Goal: Answer question/provide support

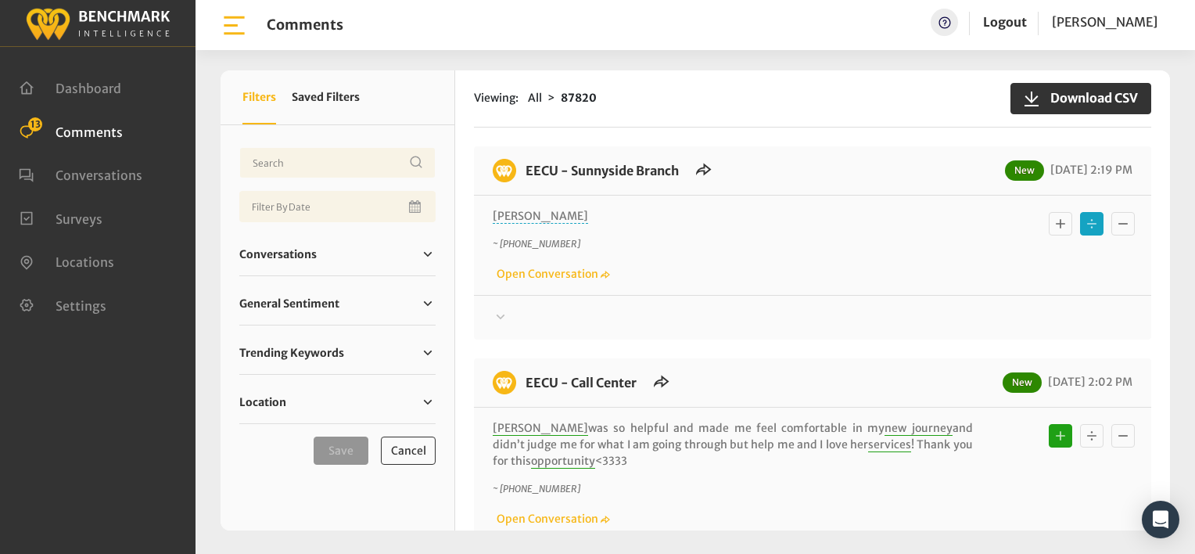
click at [857, 261] on div "~ [PHONE_NUMBER] Open Conversation" at bounding box center [813, 259] width 640 height 45
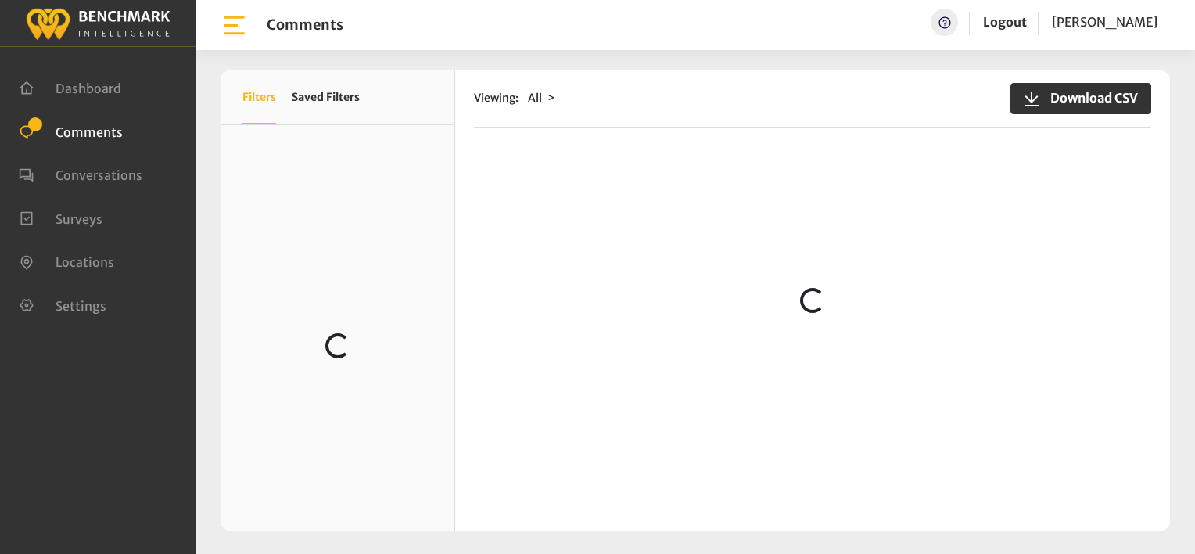
scroll to position [1128, 0]
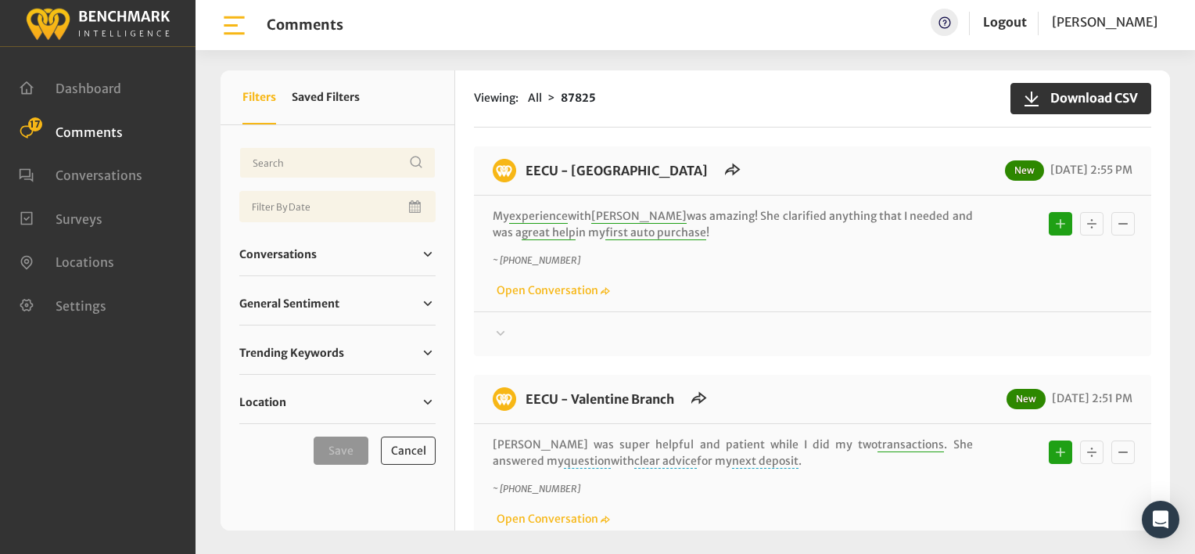
click at [732, 272] on div "~ +15598244352 Open Conversation" at bounding box center [813, 275] width 640 height 45
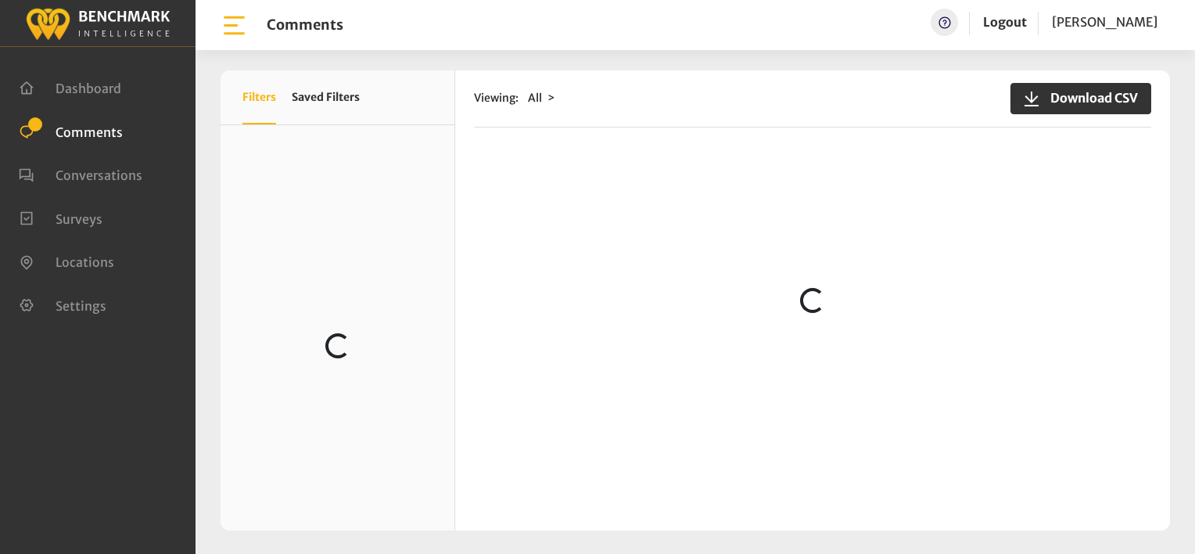
click at [814, 133] on div "Viewing: All Download CSV Loading..." at bounding box center [812, 300] width 715 height 460
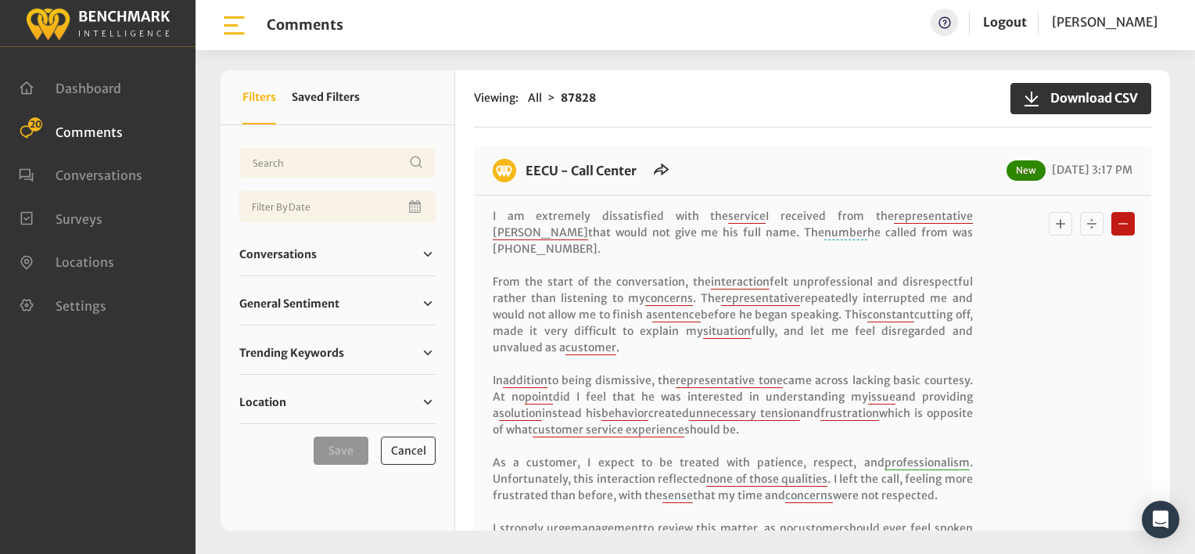
scroll to position [78, 0]
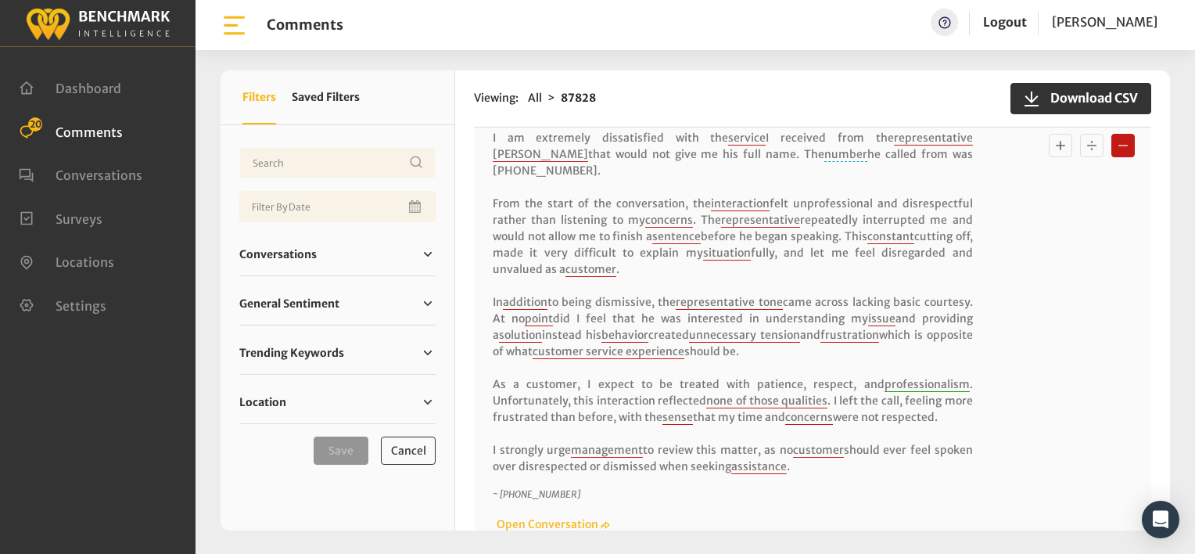
click at [1054, 316] on div "I am extremely dissatisfied with the service I received from the representative…" at bounding box center [813, 331] width 640 height 403
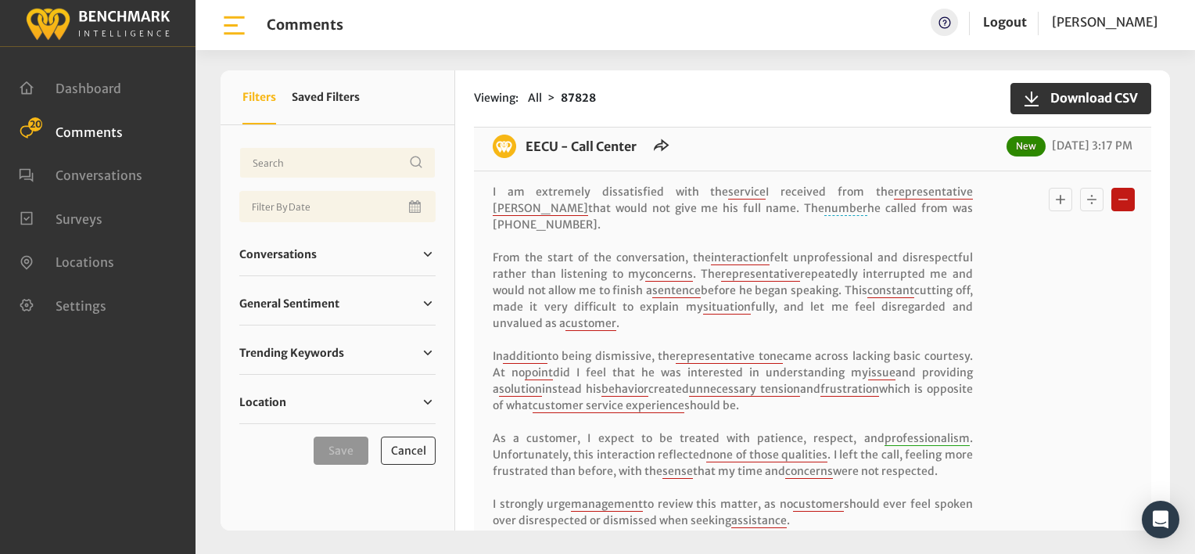
scroll to position [0, 0]
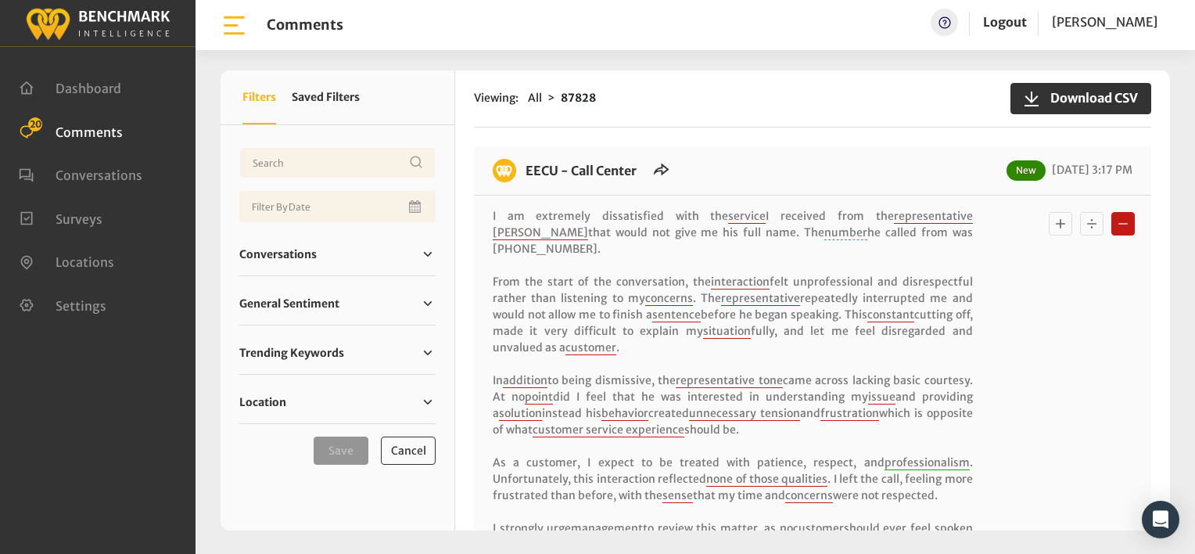
click at [491, 207] on div "I am extremely dissatisfied with the service I received from the representative…" at bounding box center [812, 410] width 677 height 428
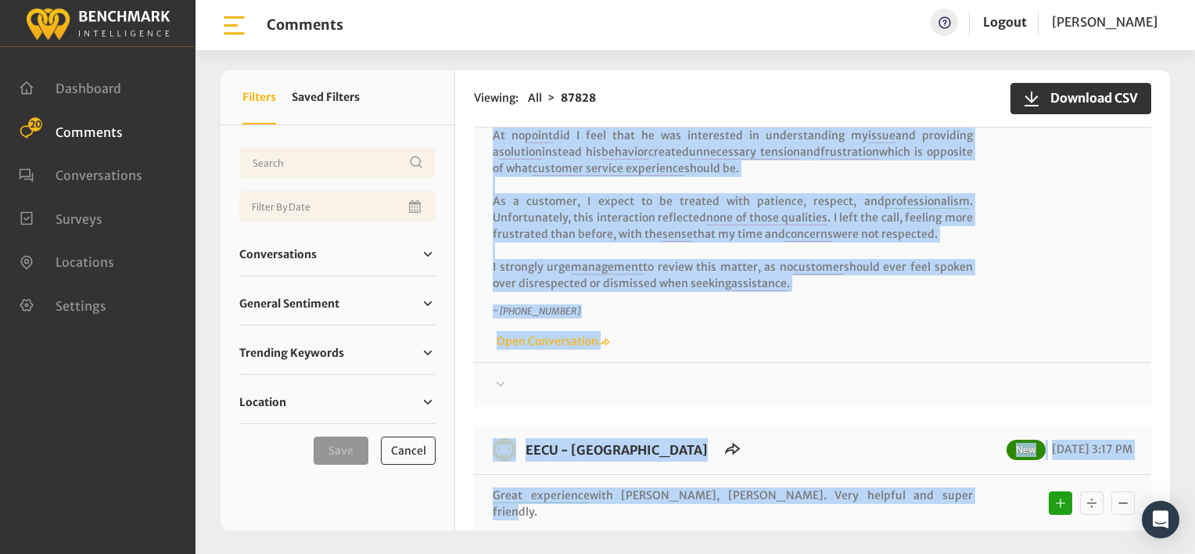
scroll to position [268, 0]
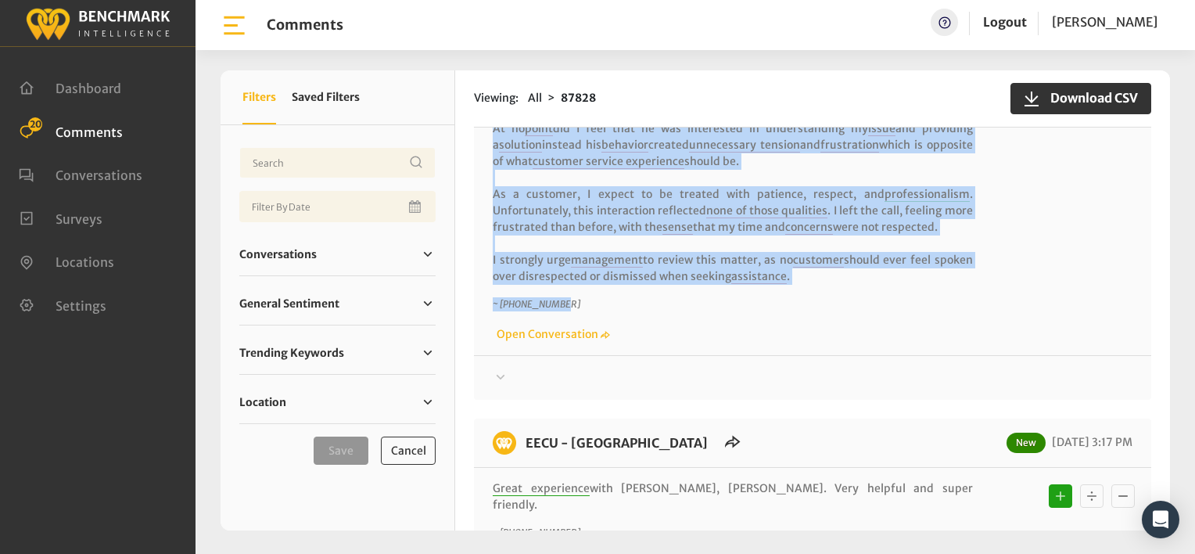
drag, startPoint x: 493, startPoint y: 212, endPoint x: 1008, endPoint y: 292, distance: 521.7
click at [1008, 292] on div "I am extremely dissatisfied with the service I received from the representative…" at bounding box center [813, 141] width 640 height 403
copy div "I am extremely dissatisfied with the service I received from the representative…"
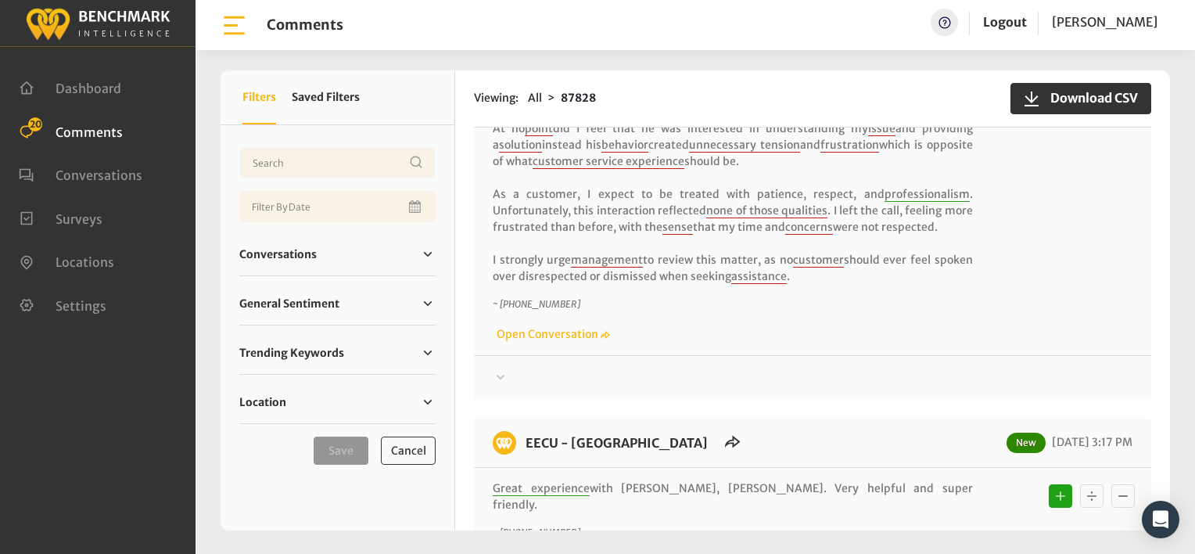
click at [801, 327] on div "I am extremely dissatisfied with the service I received from the representative…" at bounding box center [812, 141] width 677 height 428
click at [585, 327] on link "Open Conversation" at bounding box center [551, 334] width 117 height 14
click at [682, 306] on div "~ +15596962600 Open Conversation" at bounding box center [813, 319] width 640 height 45
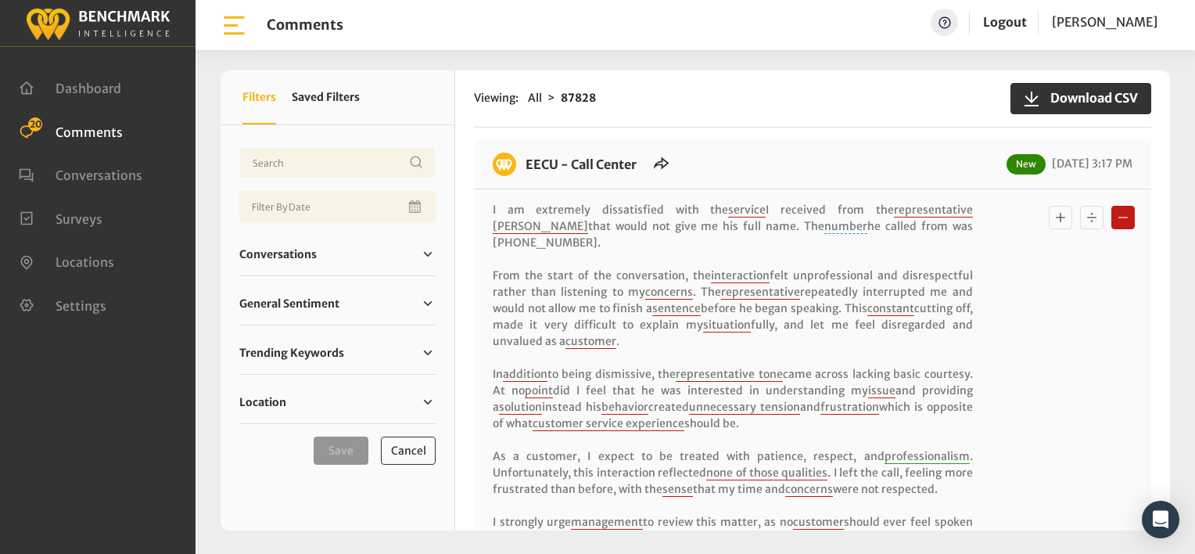
scroll to position [0, 0]
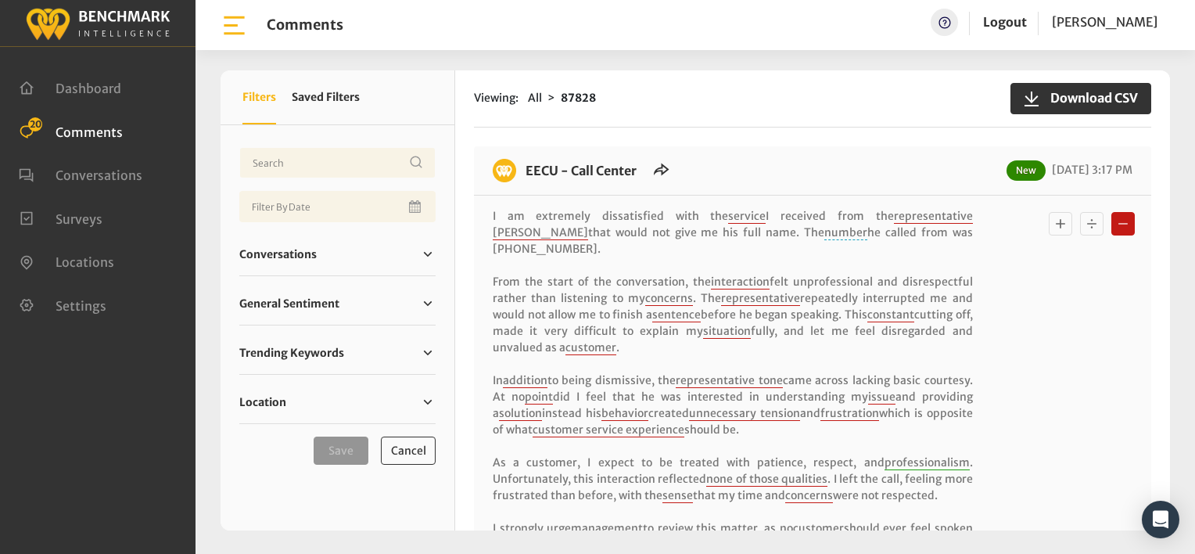
click at [1041, 388] on div "I am extremely dissatisfied with the service I received from the representative…" at bounding box center [813, 409] width 640 height 403
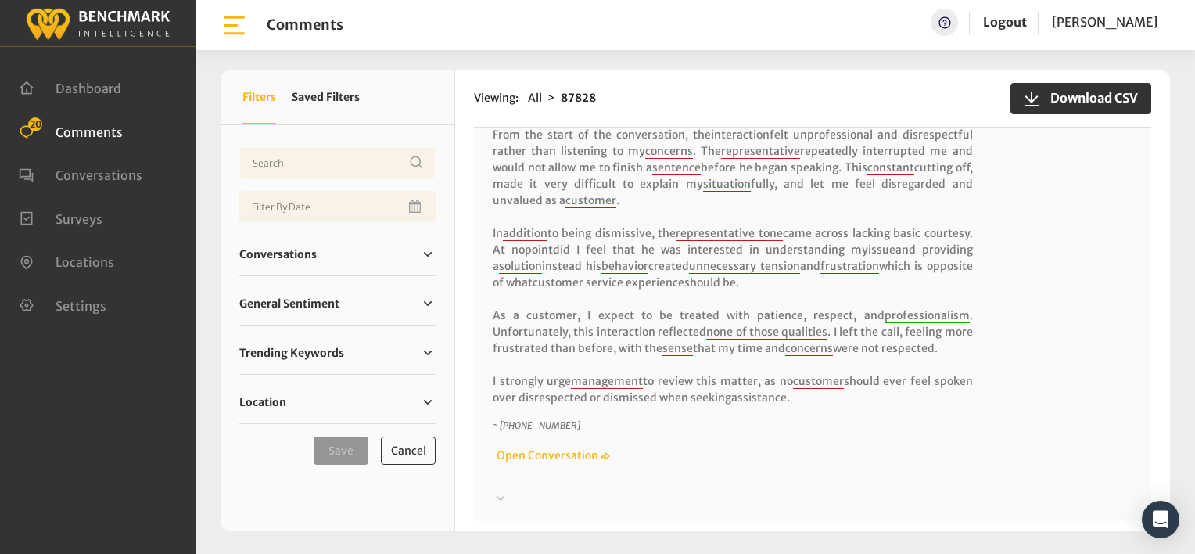
scroll to position [156, 0]
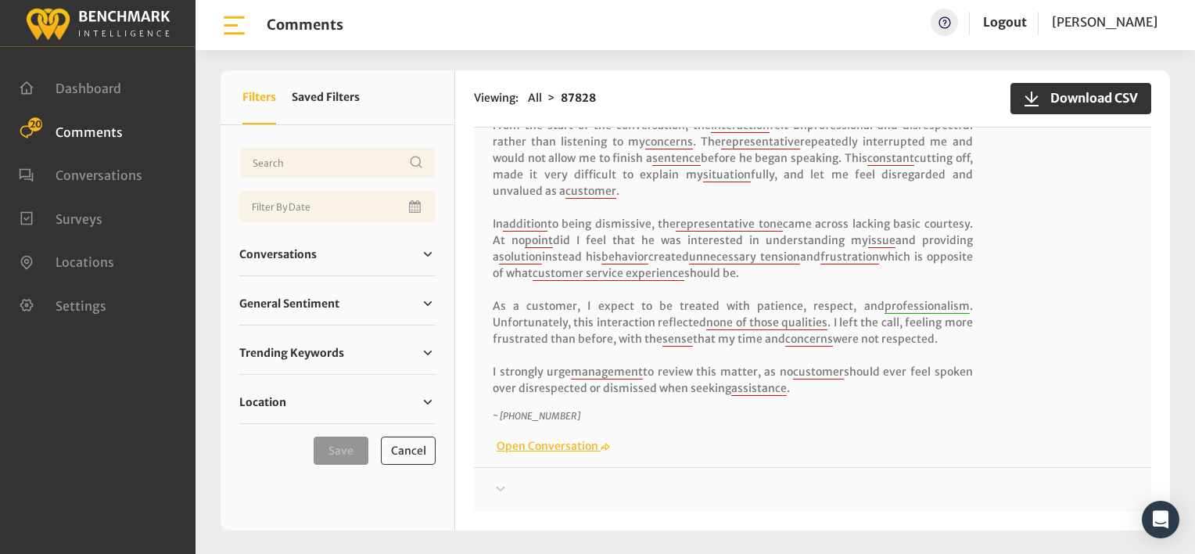
click at [538, 439] on link "Open Conversation" at bounding box center [551, 446] width 117 height 14
click at [493, 439] on link "Open Conversation" at bounding box center [551, 446] width 117 height 14
click at [1054, 265] on div "I am extremely dissatisfied with the service I received from the representative…" at bounding box center [813, 253] width 640 height 403
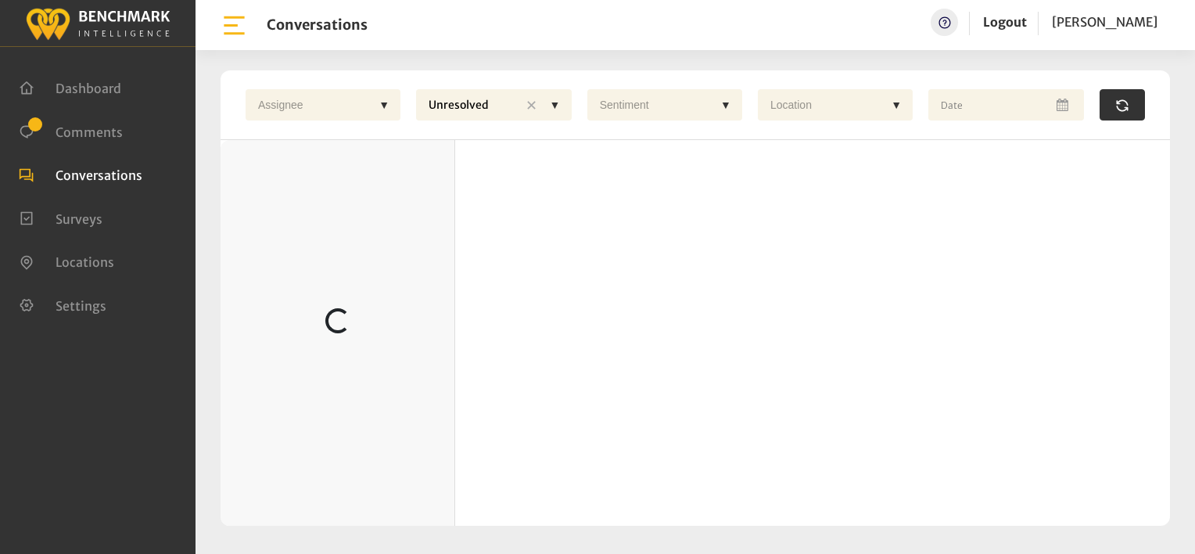
scroll to position [156, 0]
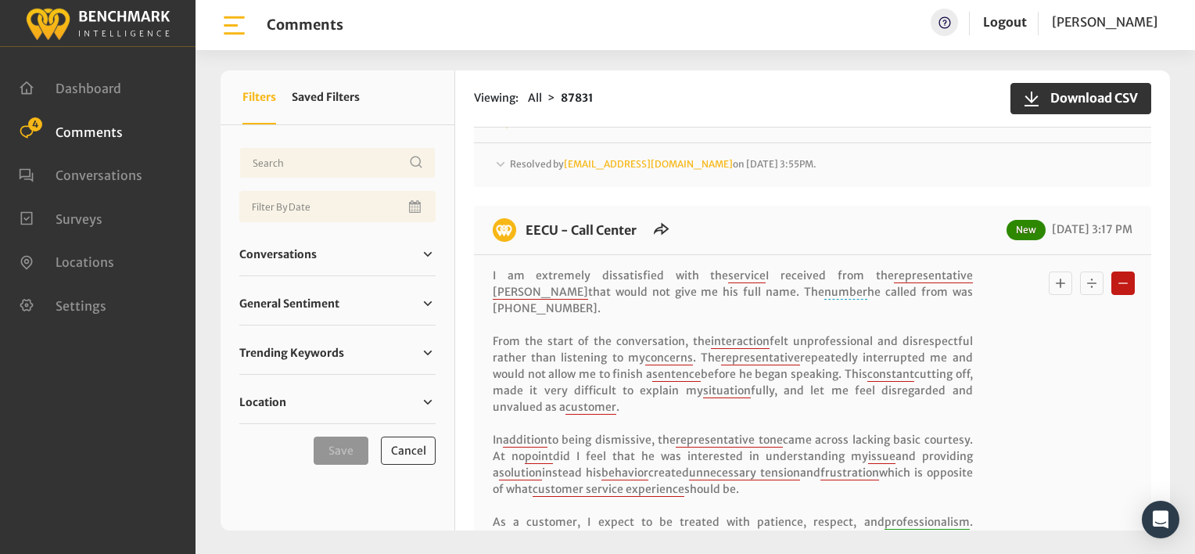
scroll to position [939, 0]
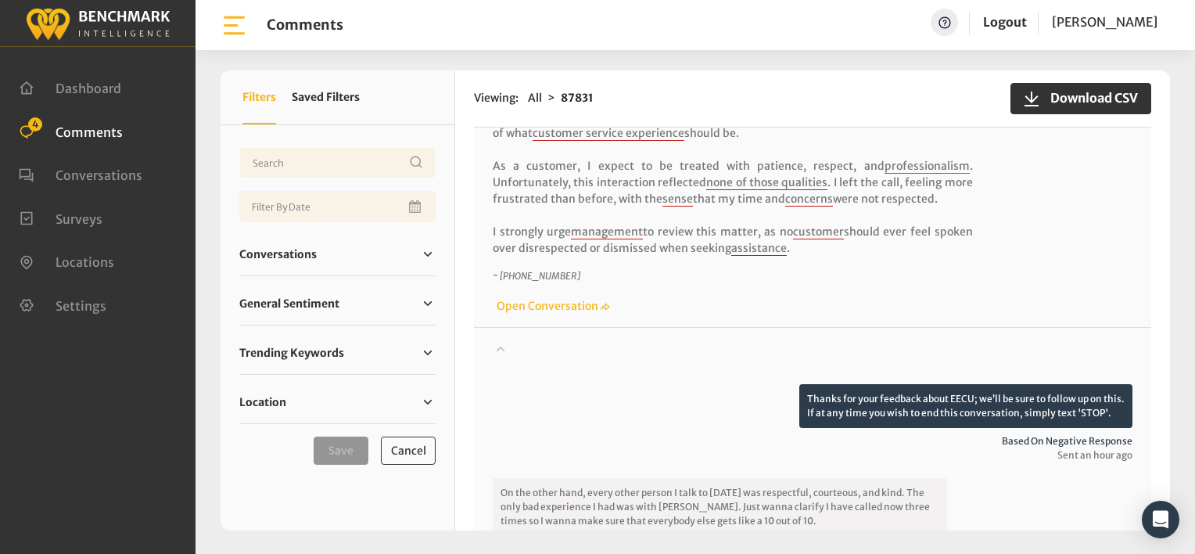
scroll to position [861, 0]
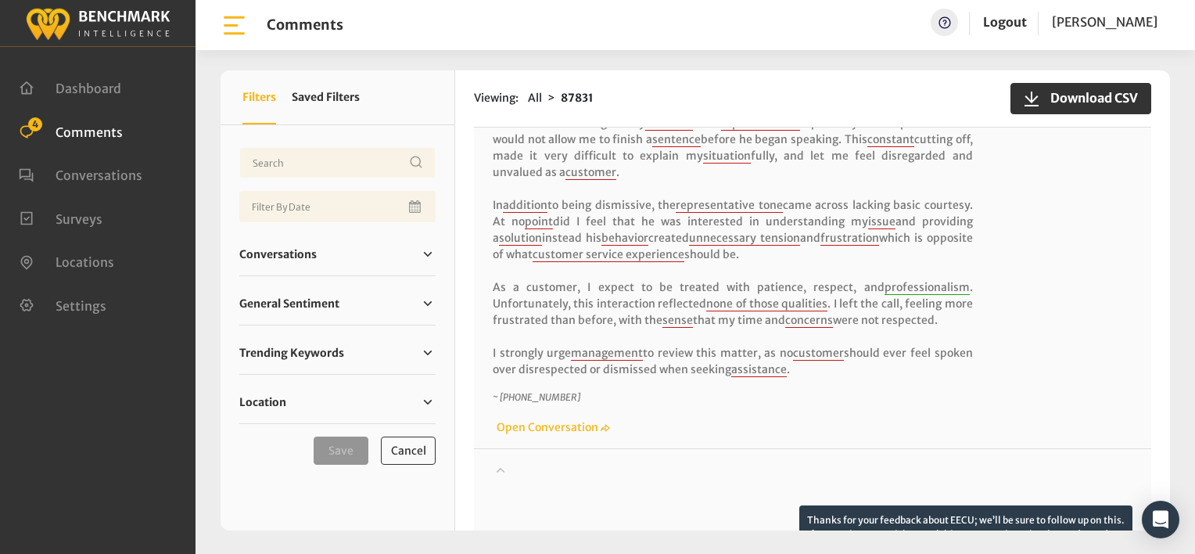
click at [648, 99] on div "Viewing: All 87831 Download CSV" at bounding box center [812, 98] width 677 height 57
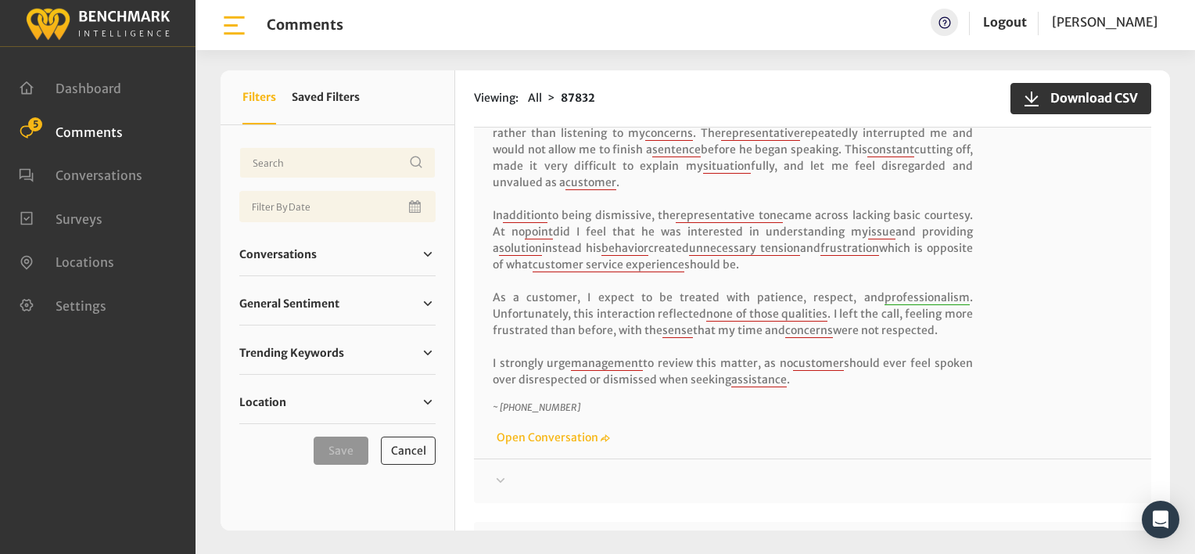
scroll to position [861, 0]
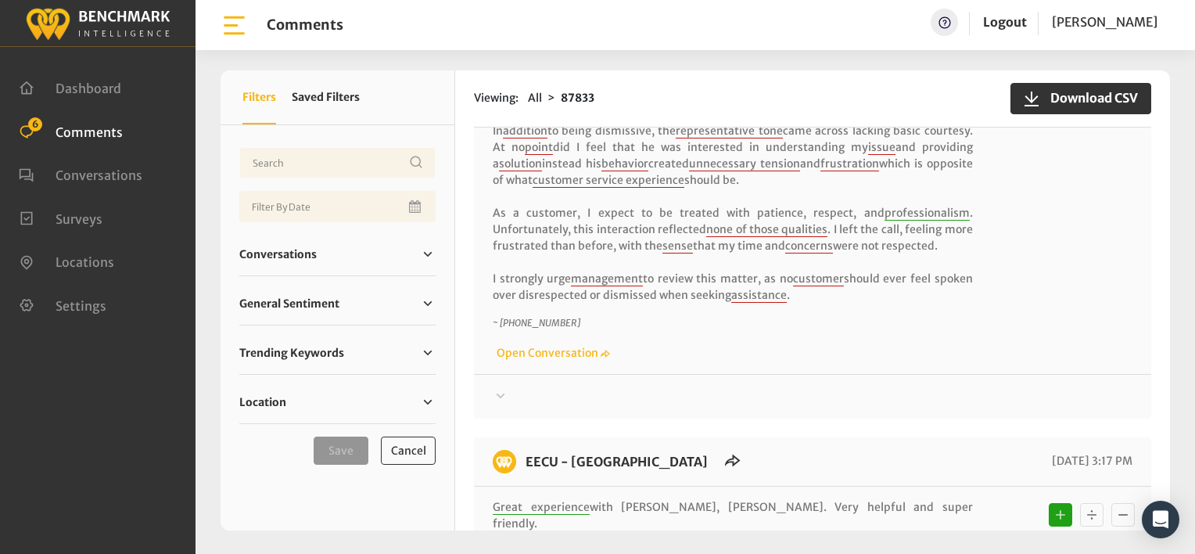
scroll to position [1095, 0]
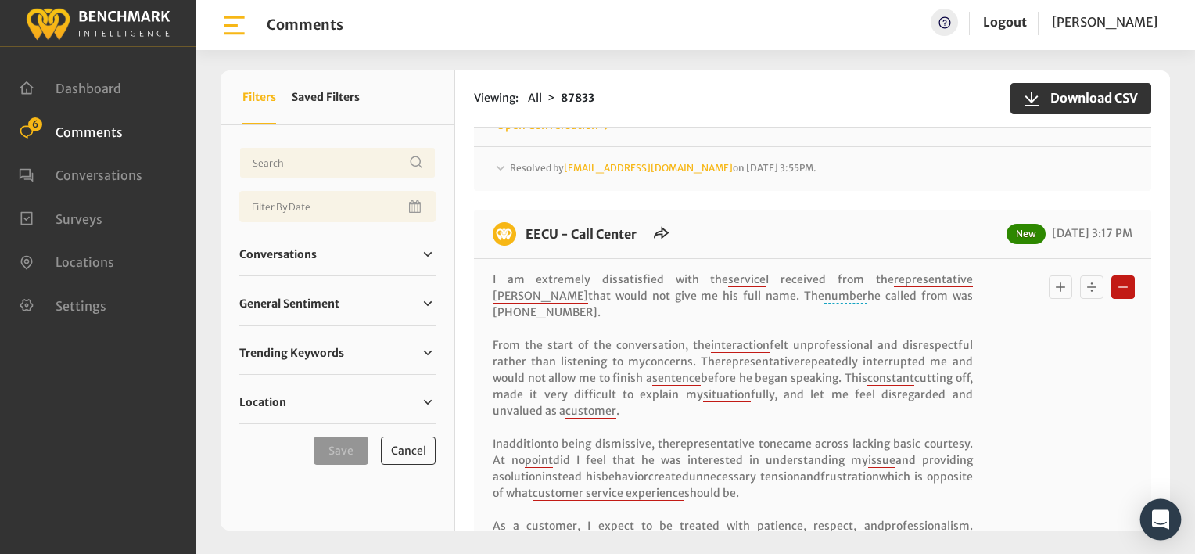
click at [1157, 517] on icon "Open Intercom Messenger" at bounding box center [1160, 519] width 17 height 20
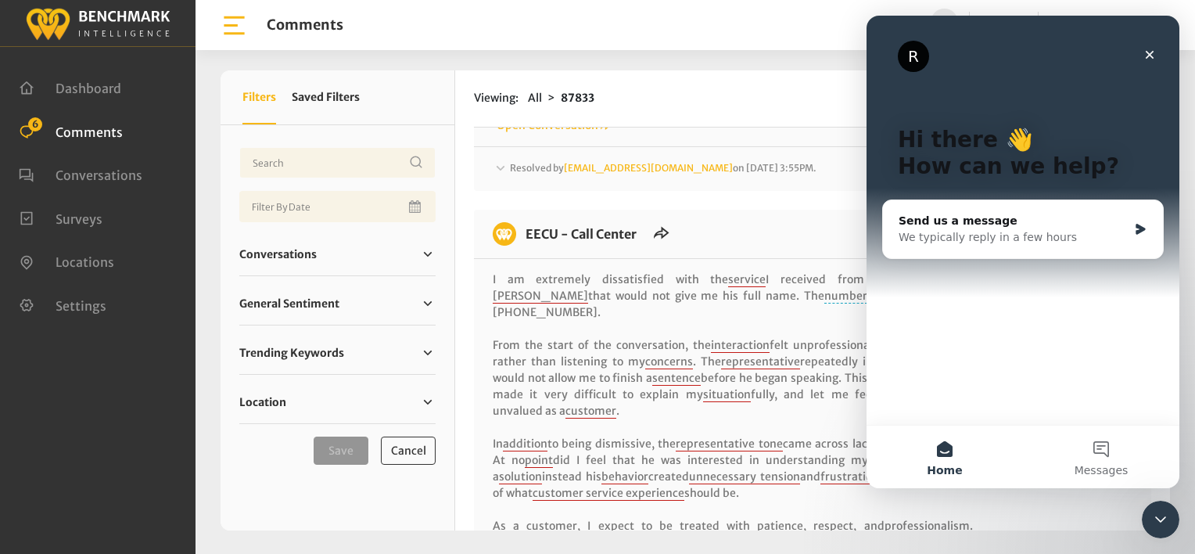
scroll to position [0, 0]
click at [922, 235] on div "We typically reply in a few hours" at bounding box center [1013, 237] width 229 height 16
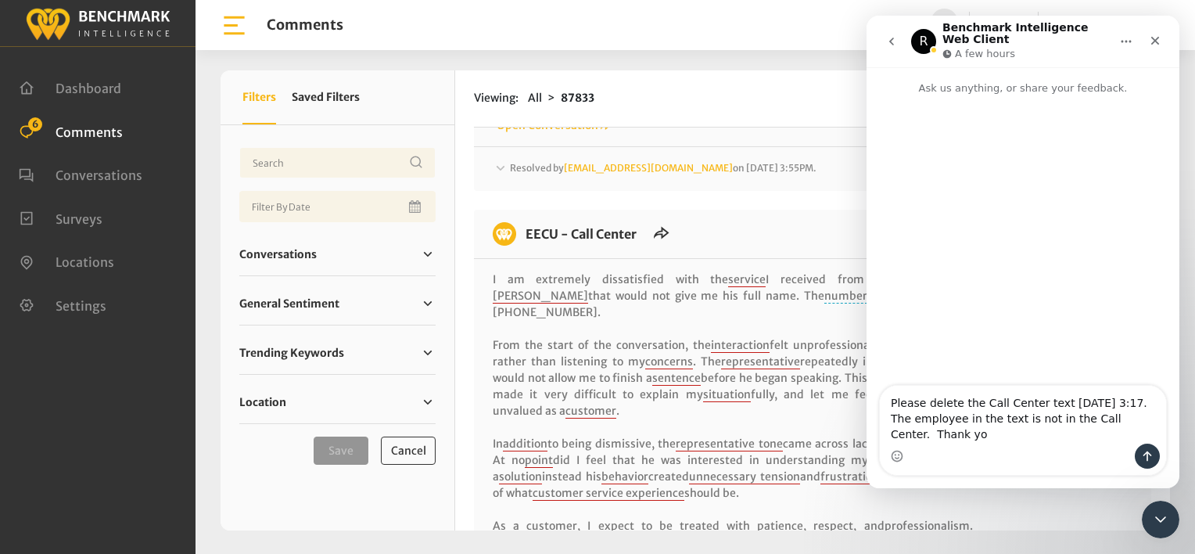
type textarea "Please delete the Call Center text 8/27 @ 3:17. The employee in the text is not…"
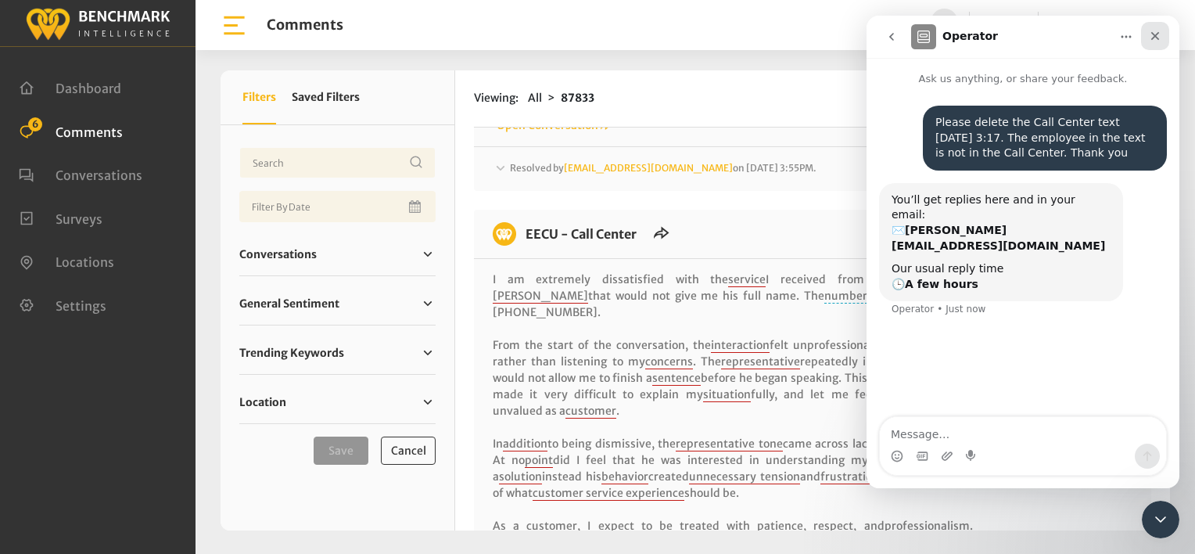
click at [1164, 38] on div "Close" at bounding box center [1155, 36] width 28 height 28
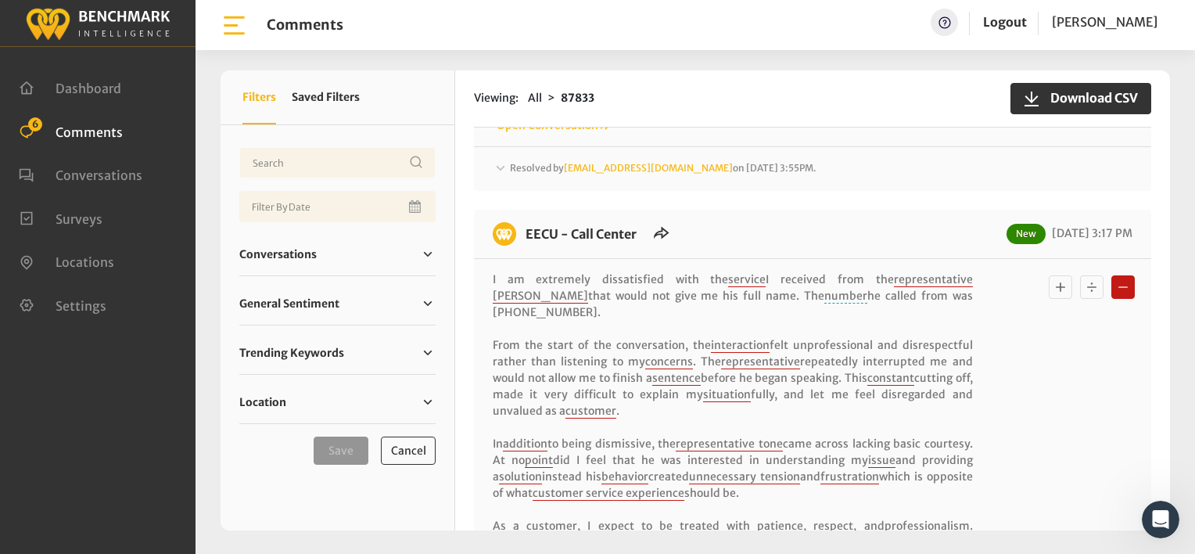
click at [677, 199] on div "EECU - Sunnyside Branch New 08/27/2025 4:24 PM Paula was an amazing person to h…" at bounding box center [812, 348] width 677 height 2594
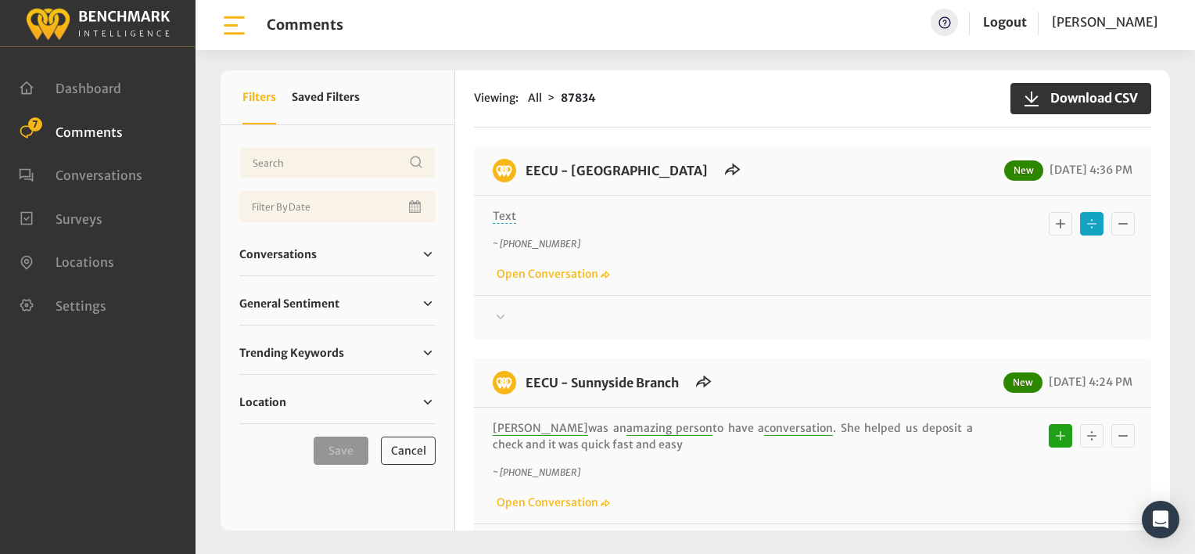
click at [501, 316] on icon at bounding box center [501, 316] width 9 height 5
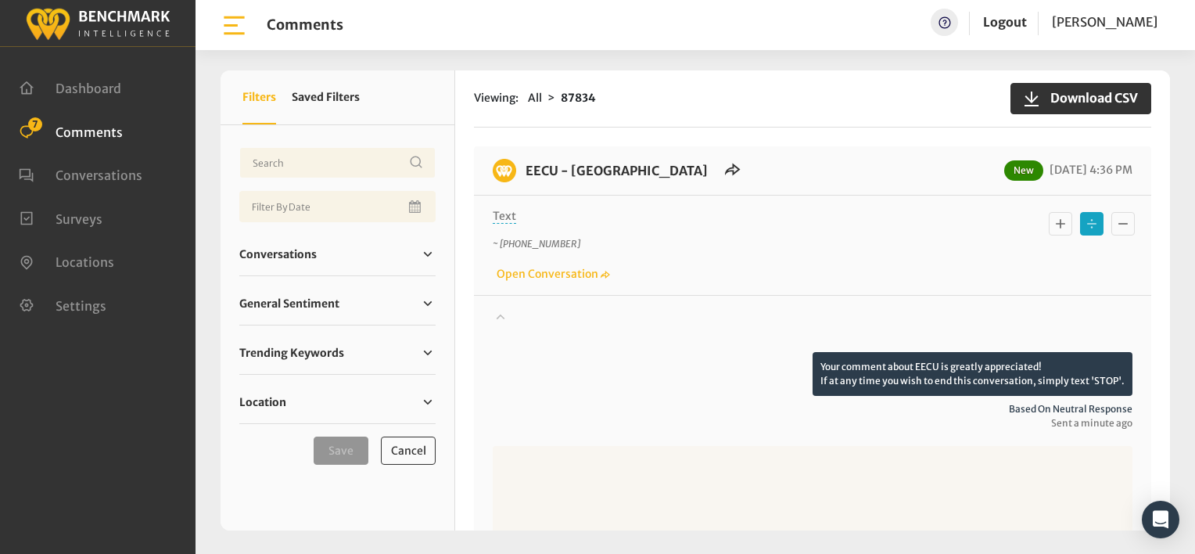
click at [501, 316] on icon at bounding box center [501, 316] width 16 height 19
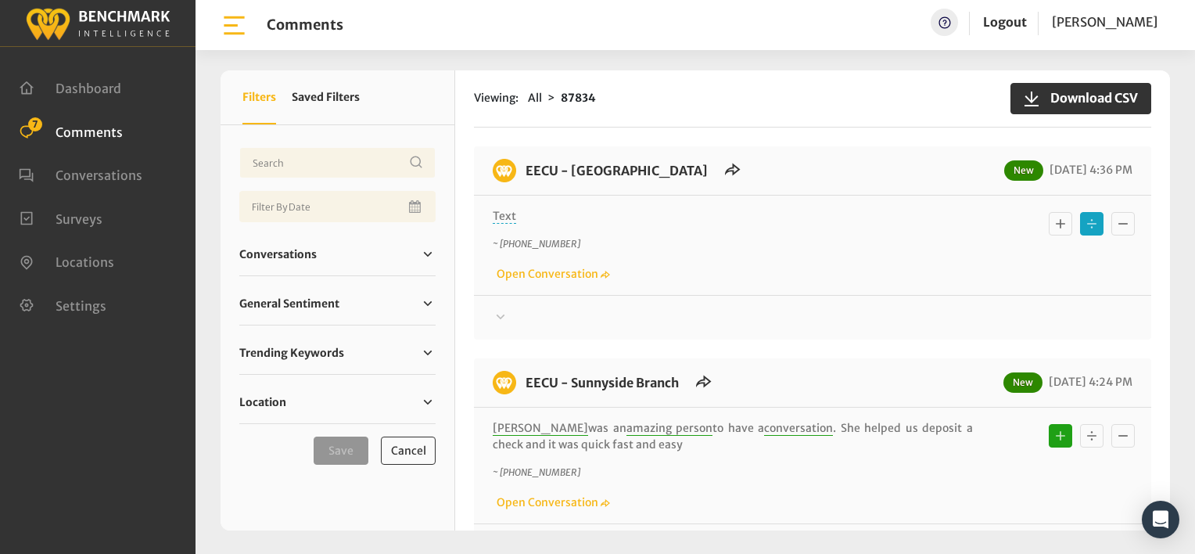
click at [692, 239] on p "~ [PHONE_NUMBER]" at bounding box center [733, 244] width 480 height 14
click at [498, 316] on icon at bounding box center [501, 316] width 16 height 19
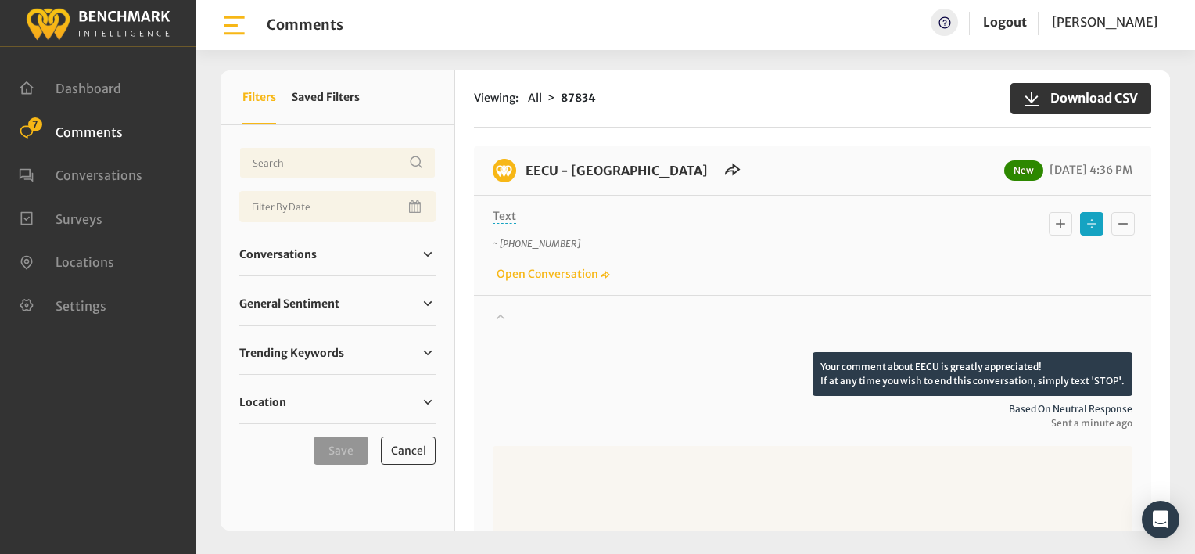
click at [498, 316] on icon at bounding box center [501, 316] width 9 height 5
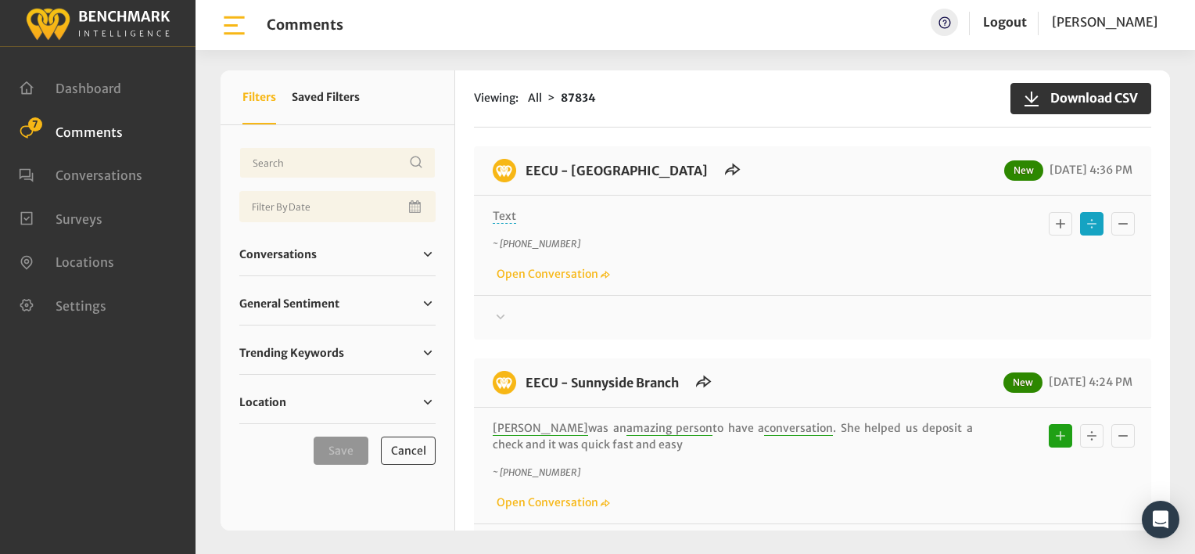
click at [795, 289] on div "Text ~ [PHONE_NUMBER] Open Conversation" at bounding box center [812, 245] width 677 height 99
click at [504, 316] on icon at bounding box center [501, 316] width 16 height 19
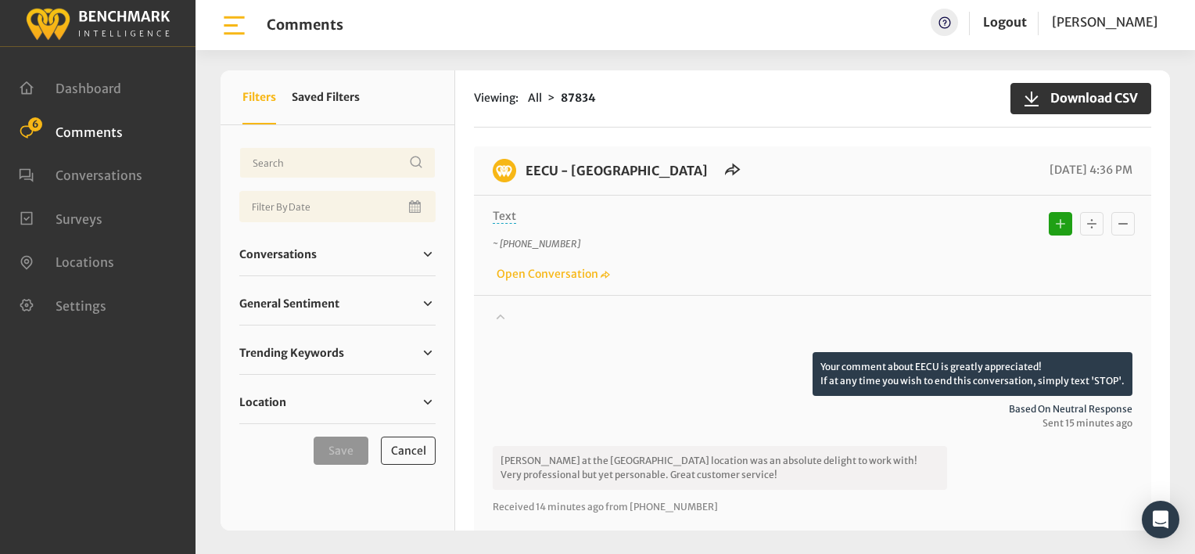
click at [504, 316] on icon at bounding box center [501, 316] width 9 height 5
